Goal: Information Seeking & Learning: Learn about a topic

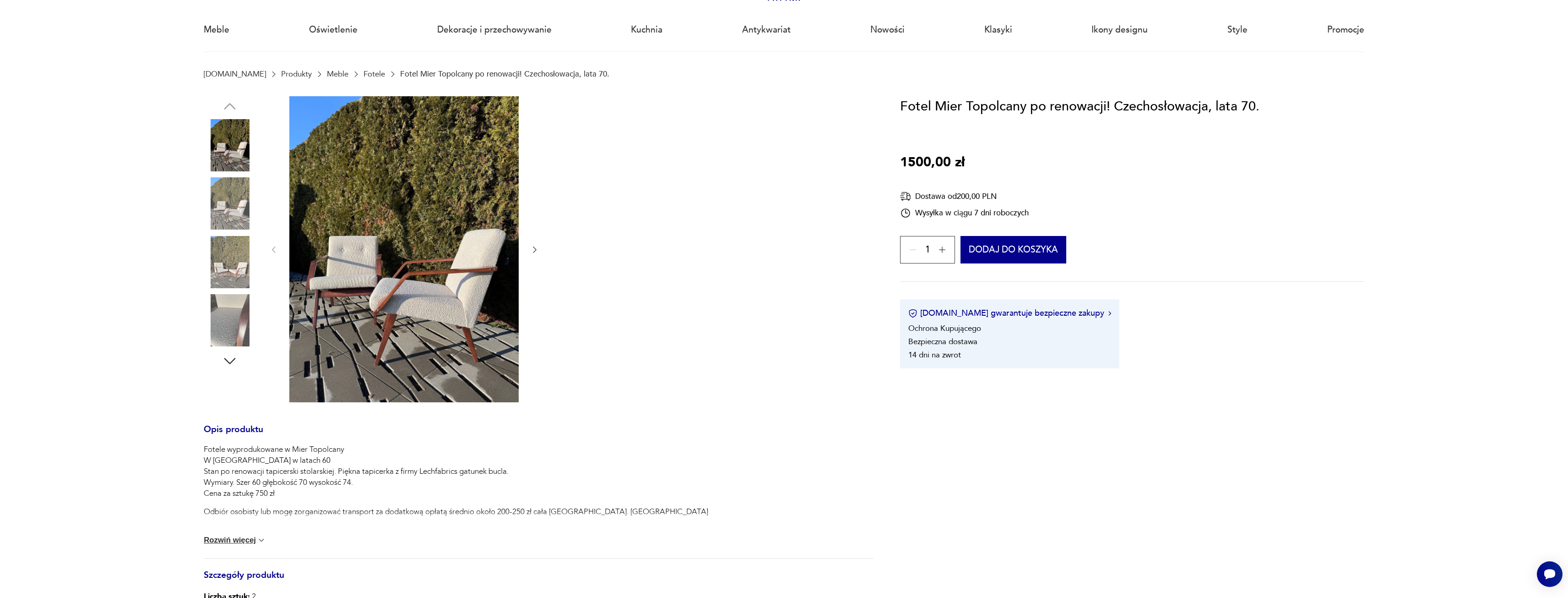
scroll to position [138, 0]
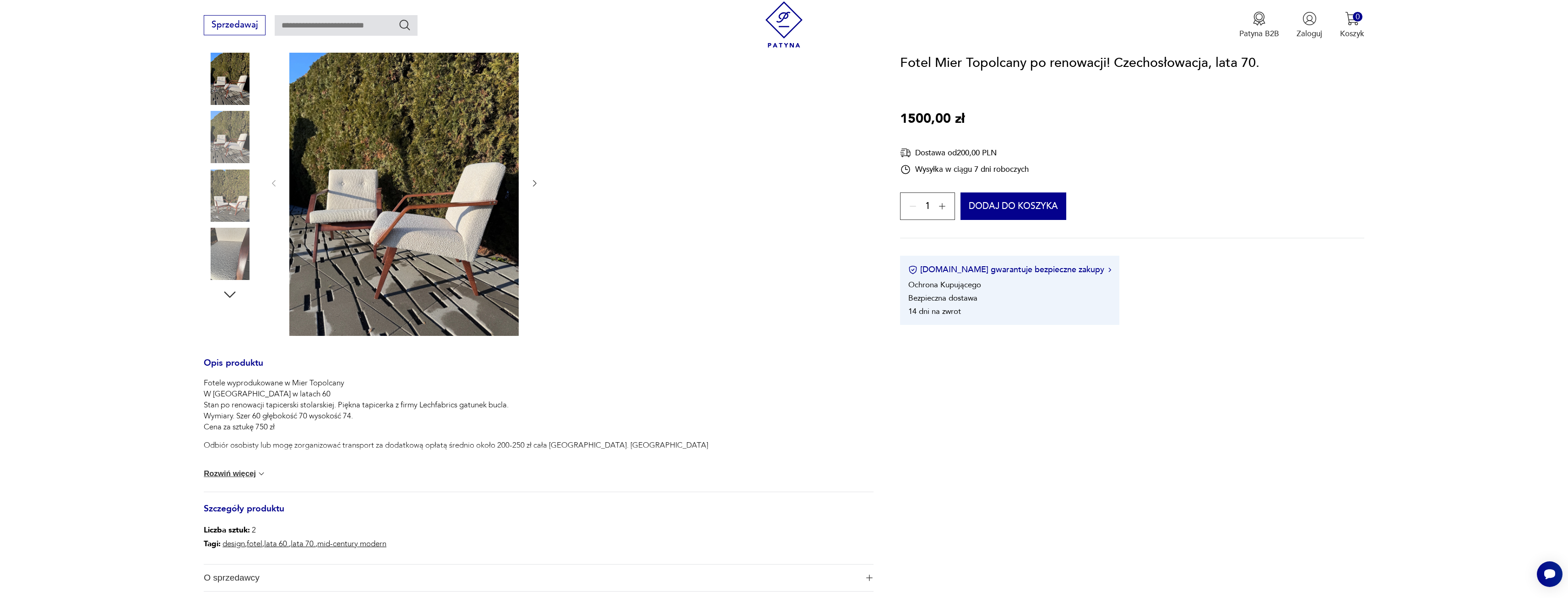
click at [253, 474] on button "Rozwiń więcej" at bounding box center [235, 473] width 62 height 9
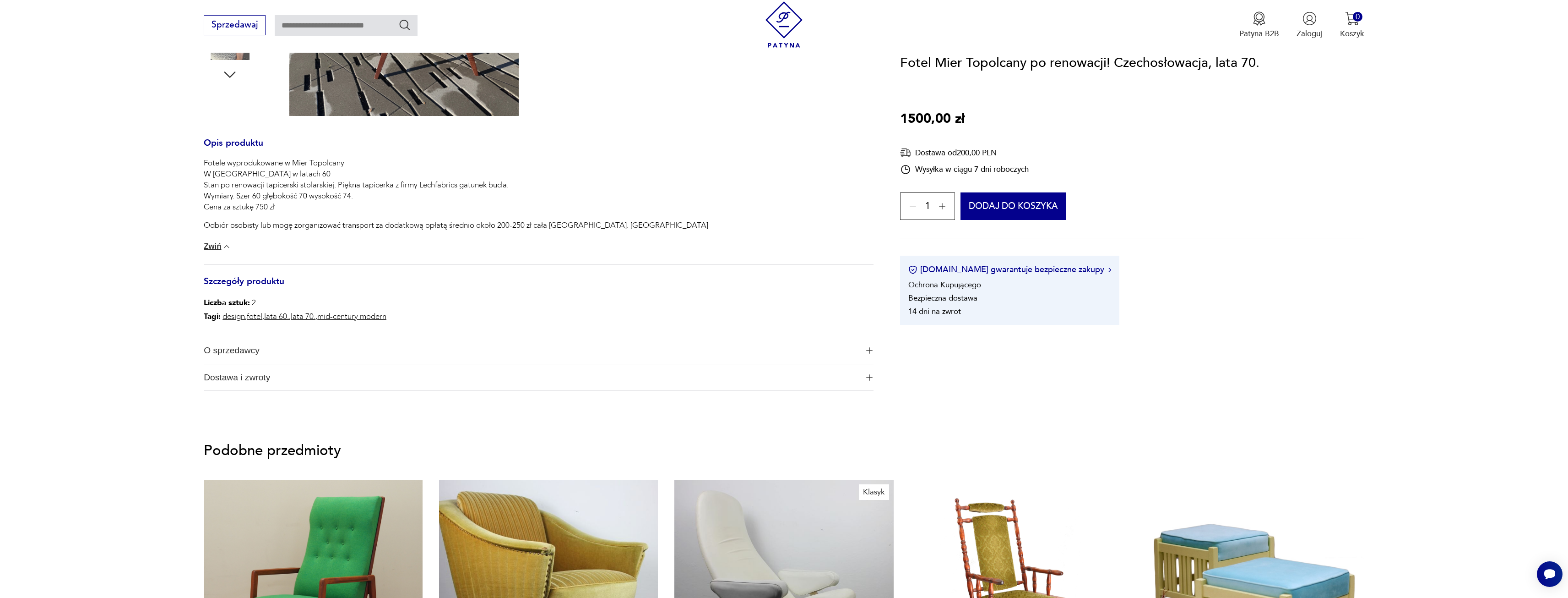
scroll to position [367, 0]
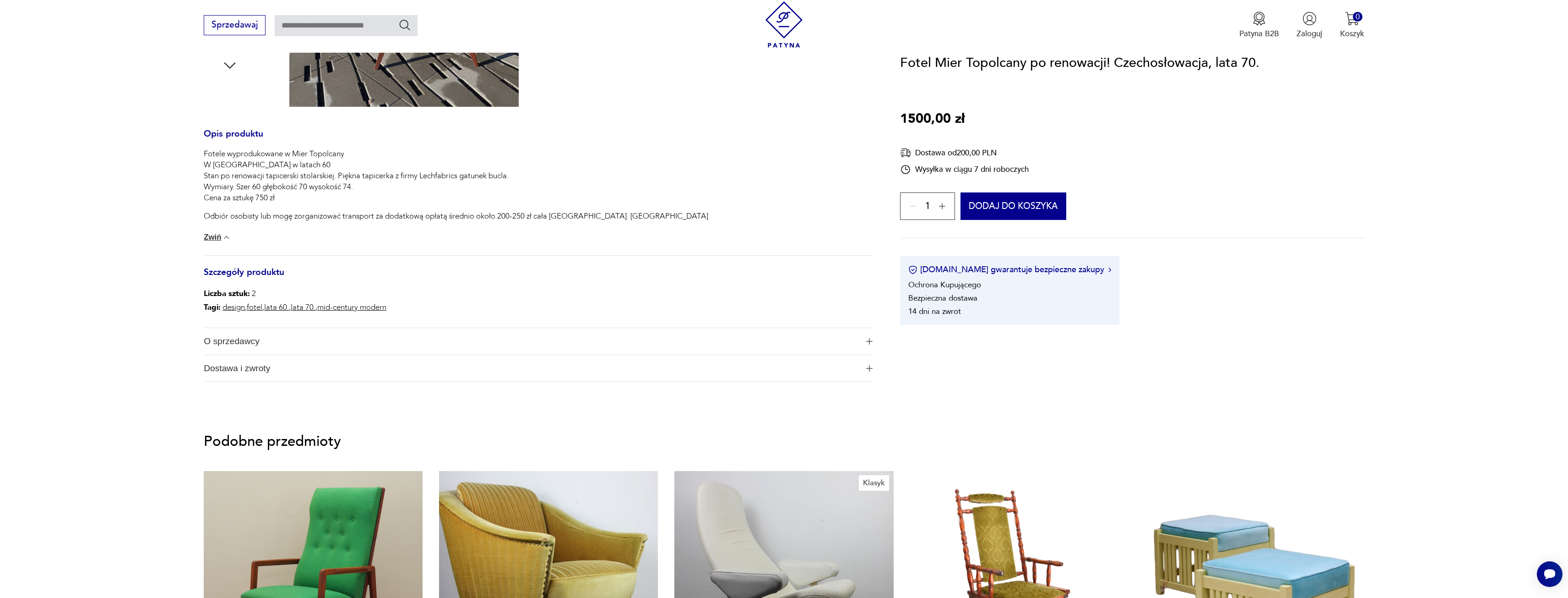
click at [943, 207] on icon "button" at bounding box center [942, 206] width 9 height 9
click at [943, 206] on div "2" at bounding box center [928, 206] width 55 height 27
click at [910, 204] on icon "button" at bounding box center [912, 206] width 9 height 9
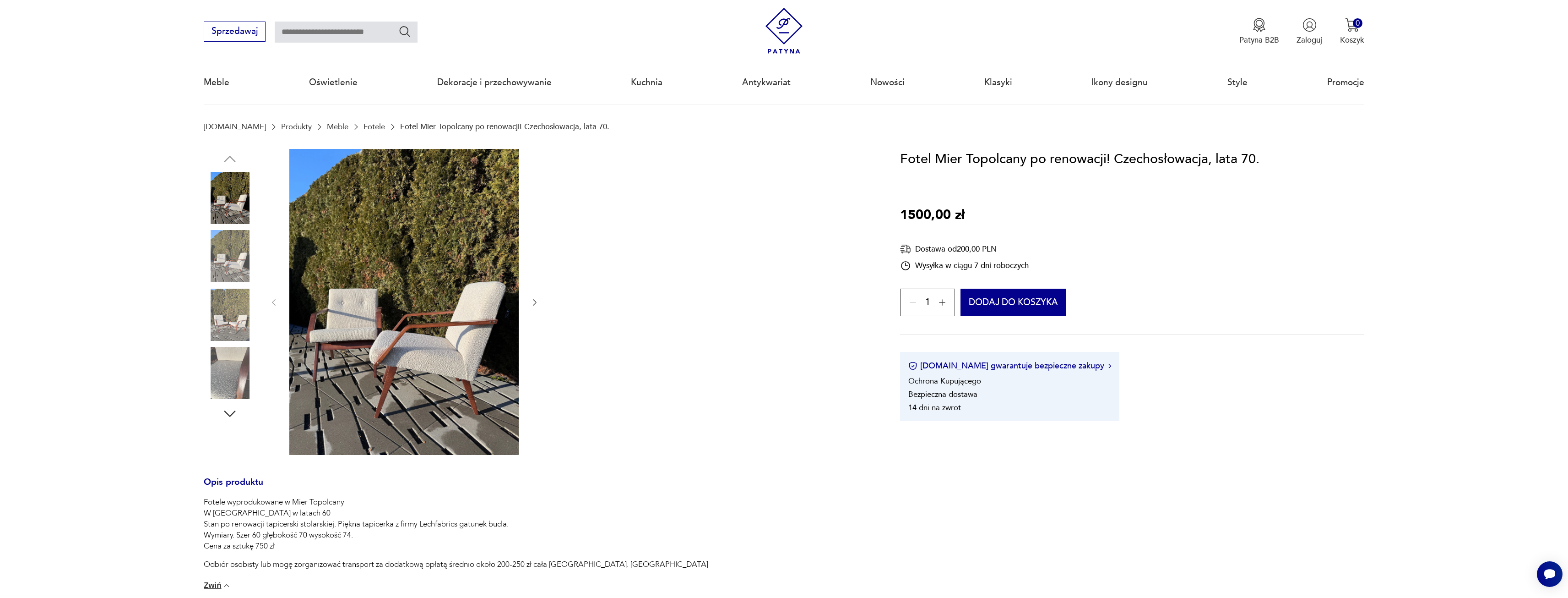
scroll to position [0, 0]
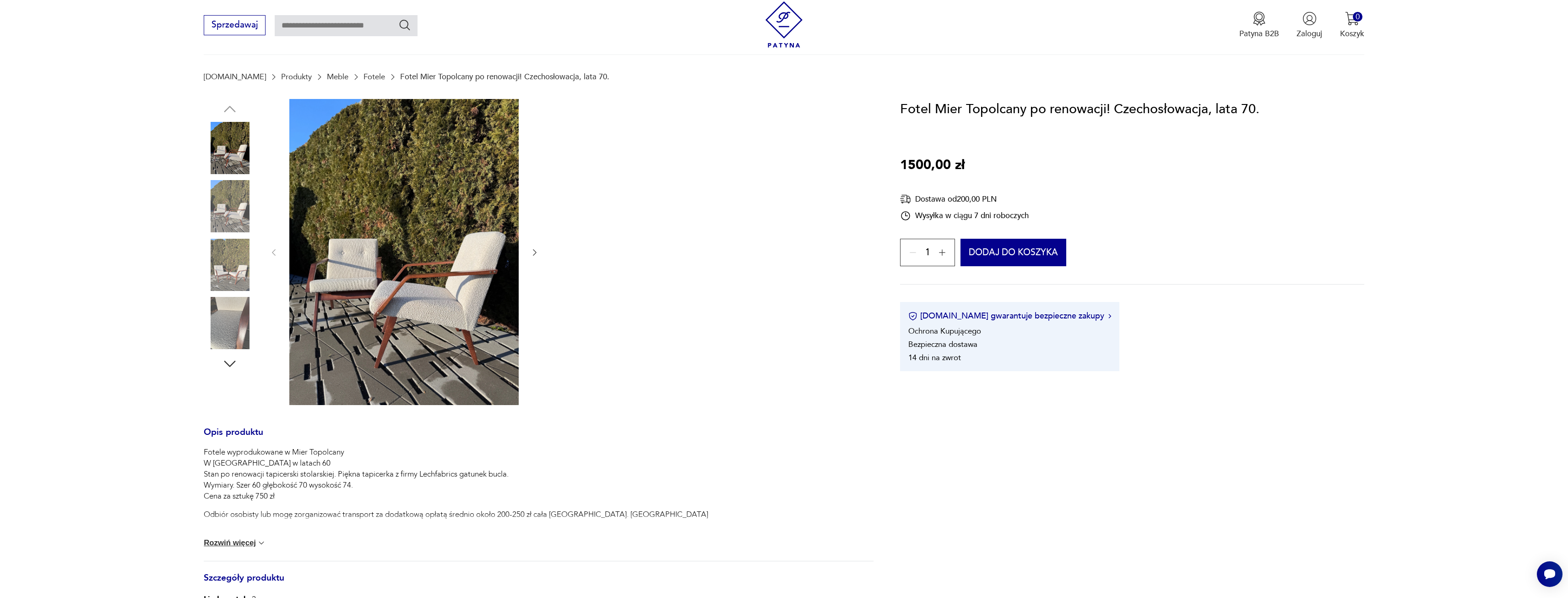
scroll to position [46, 0]
